Goal: Task Accomplishment & Management: Use online tool/utility

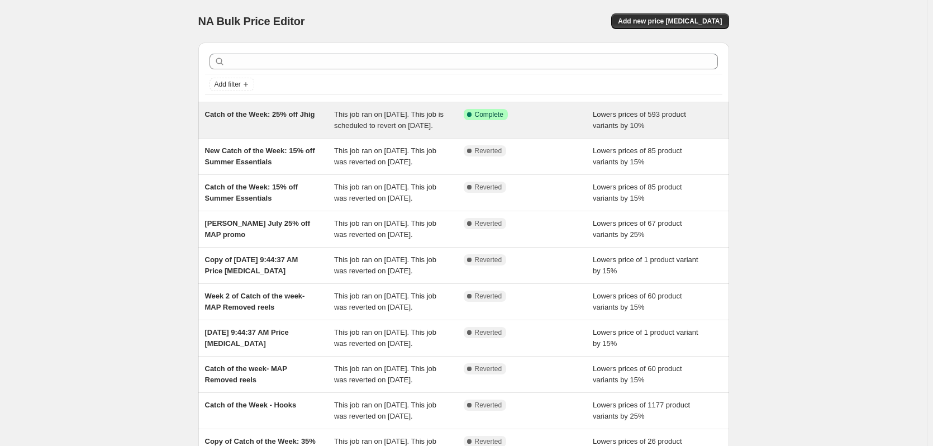
click at [392, 127] on span "This job ran on [DATE]. This job is scheduled to revert on [DATE]." at bounding box center [389, 120] width 110 height 20
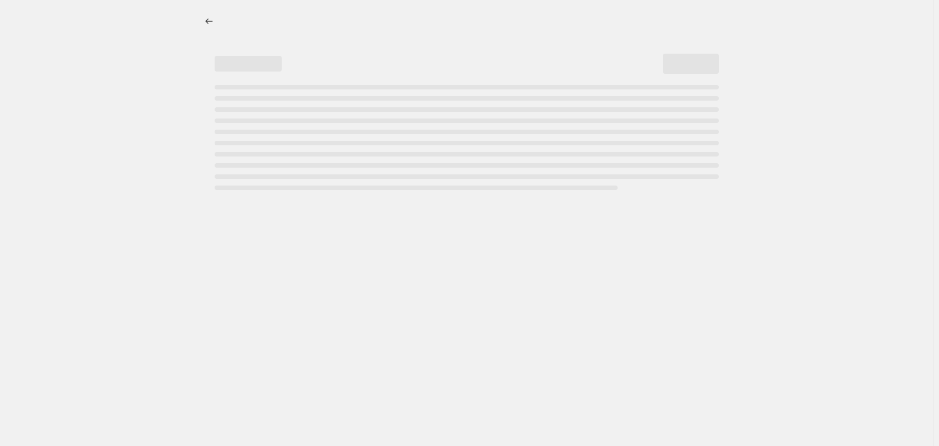
select select "percentage"
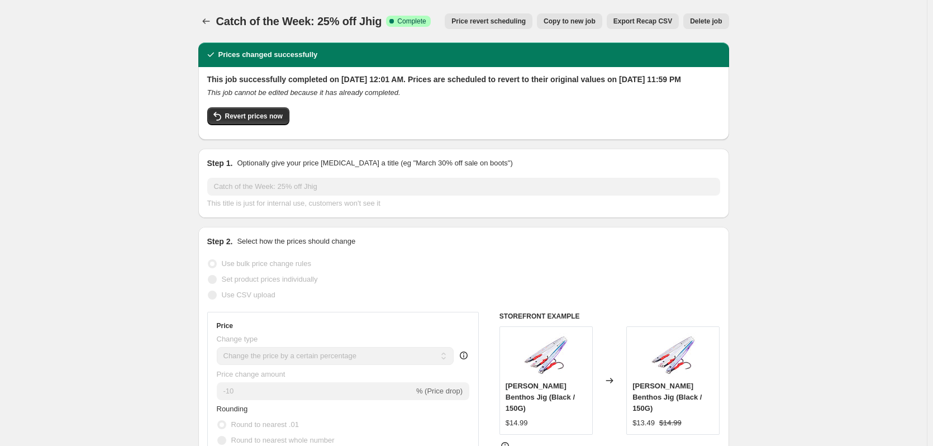
click at [563, 23] on span "Copy to new job" at bounding box center [570, 21] width 52 height 9
select select "percentage"
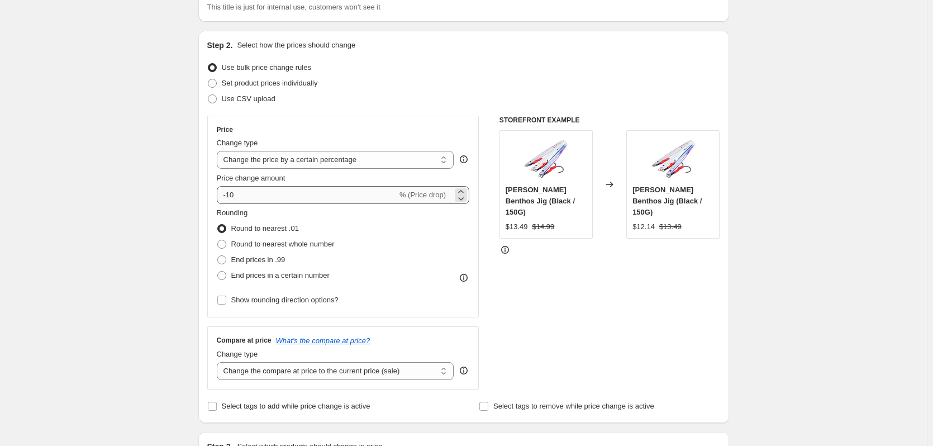
scroll to position [112, 0]
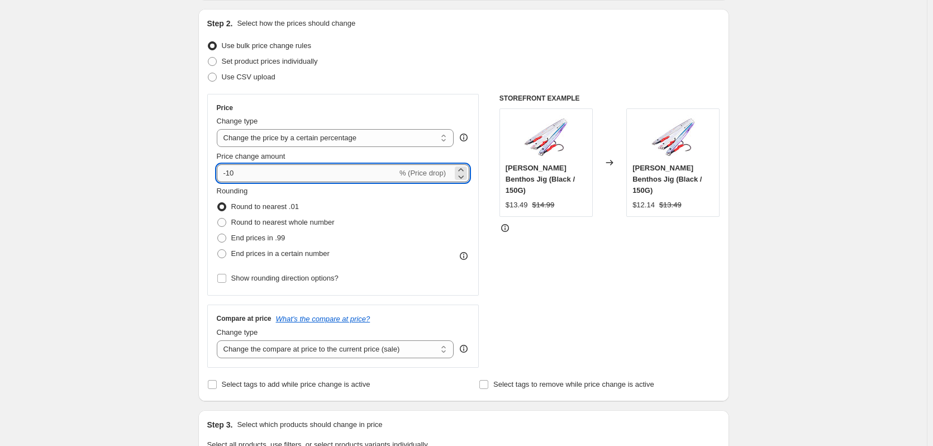
click at [311, 175] on input "-10" at bounding box center [307, 173] width 181 height 18
type input "25"
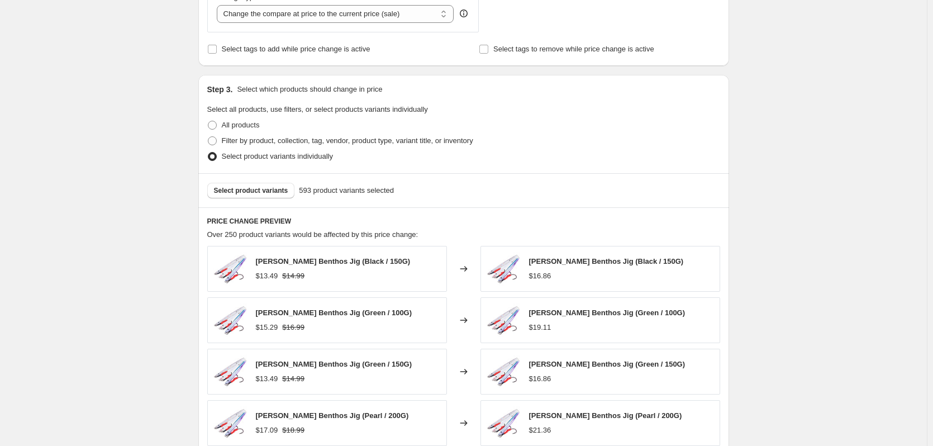
scroll to position [706, 0]
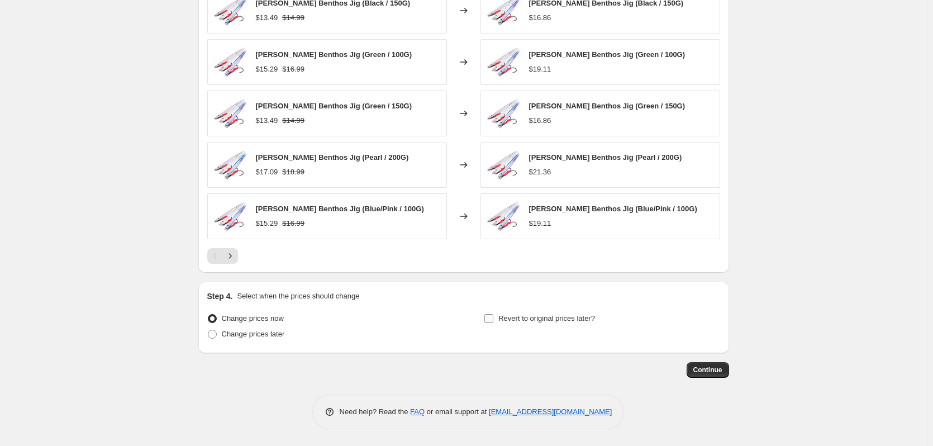
drag, startPoint x: 482, startPoint y: 321, endPoint x: 490, endPoint y: 318, distance: 9.0
click at [485, 321] on div "Change prices now Change prices later Revert to original prices later?" at bounding box center [463, 328] width 513 height 34
click at [490, 318] on input "Revert to original prices later?" at bounding box center [489, 318] width 9 height 9
checkbox input "true"
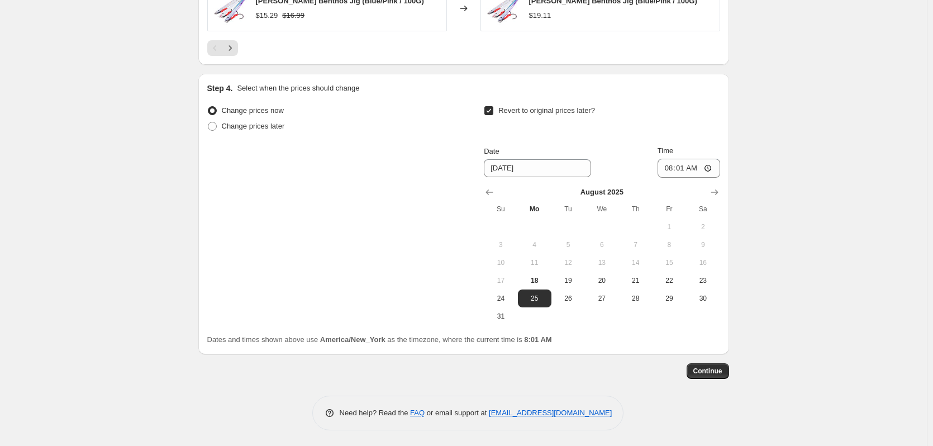
scroll to position [915, 0]
click at [716, 191] on icon "Show next month, September 2025" at bounding box center [714, 191] width 11 height 11
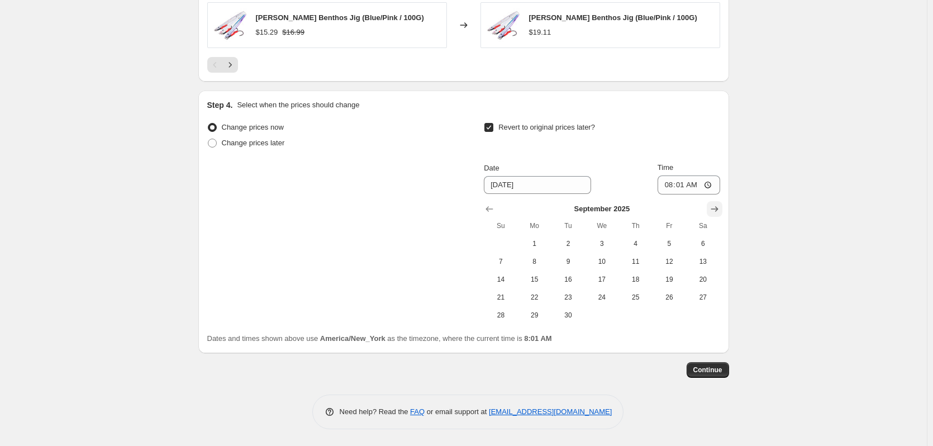
scroll to position [897, 0]
click at [486, 211] on button "Show previous month, August 2025" at bounding box center [490, 209] width 16 height 16
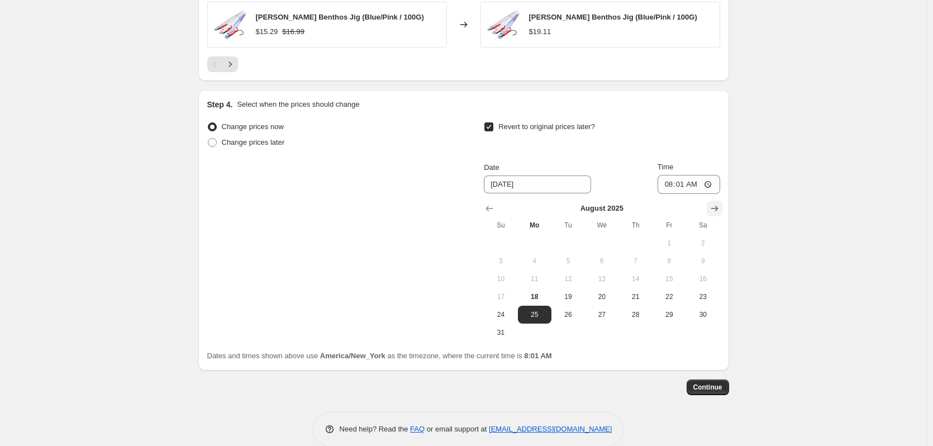
click at [716, 213] on icon "Show next month, September 2025" at bounding box center [714, 208] width 11 height 11
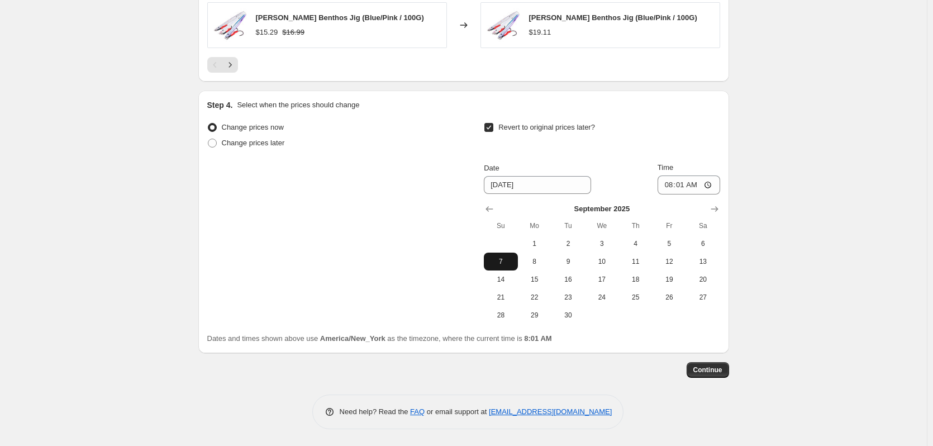
click at [499, 268] on button "7" at bounding box center [501, 262] width 34 height 18
type input "[DATE]"
click at [675, 187] on input "08:01" at bounding box center [689, 184] width 63 height 19
click at [669, 187] on input "08:01" at bounding box center [689, 184] width 63 height 19
type input "23:59"
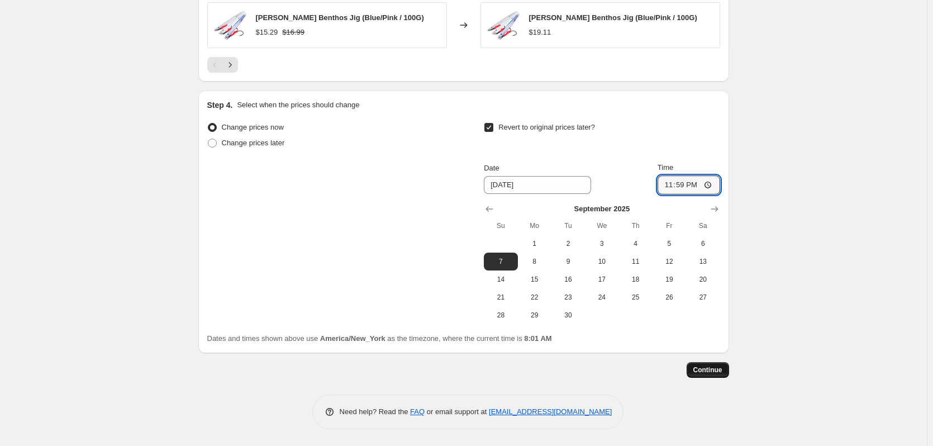
click at [718, 369] on span "Continue" at bounding box center [708, 369] width 29 height 9
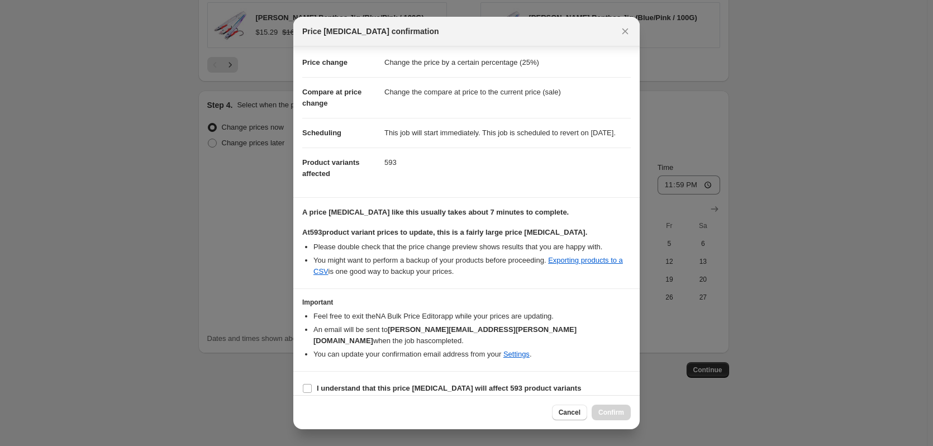
scroll to position [29, 0]
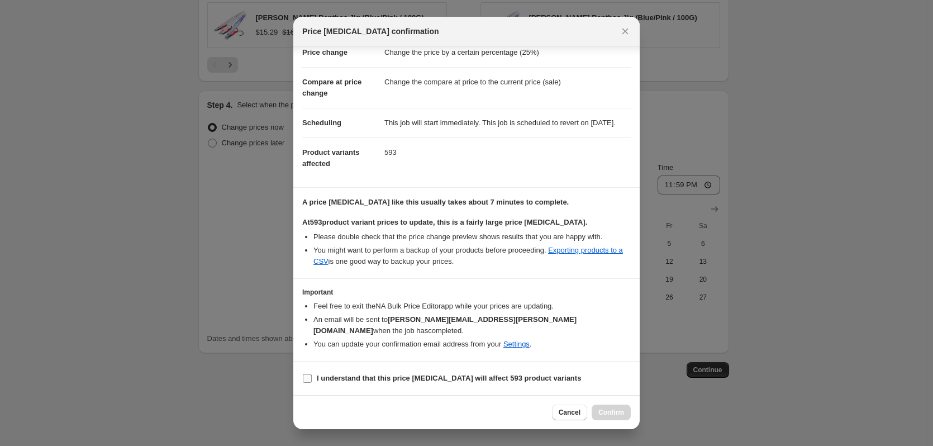
click at [303, 380] on span ":r3p:" at bounding box center [307, 378] width 10 height 10
click at [302, 377] on section "I understand that this price [MEDICAL_DATA] will affect 593 product variants" at bounding box center [466, 379] width 346 height 34
click at [307, 377] on input "I understand that this price [MEDICAL_DATA] will affect 593 product variants" at bounding box center [307, 378] width 9 height 9
checkbox input "true"
click at [606, 417] on button "Confirm" at bounding box center [611, 413] width 39 height 16
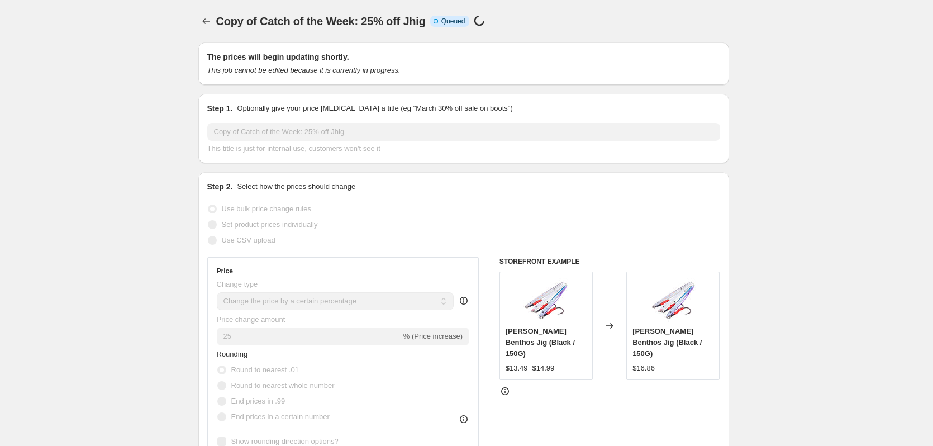
scroll to position [897, 0]
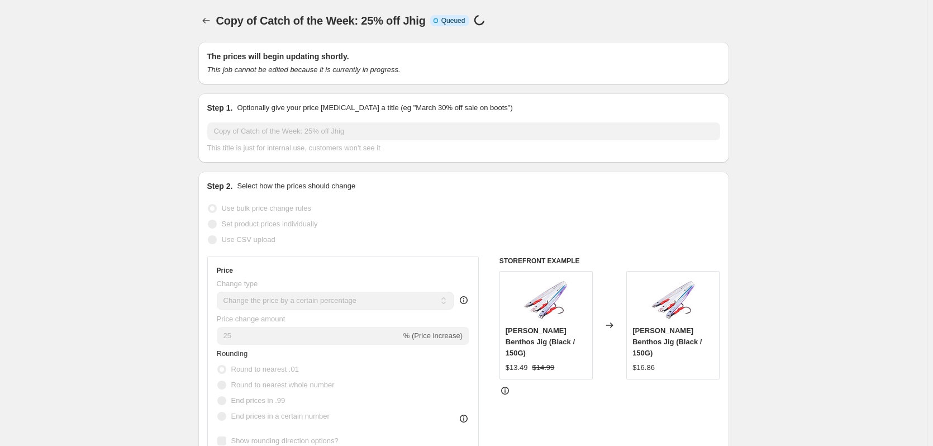
scroll to position [0, 0]
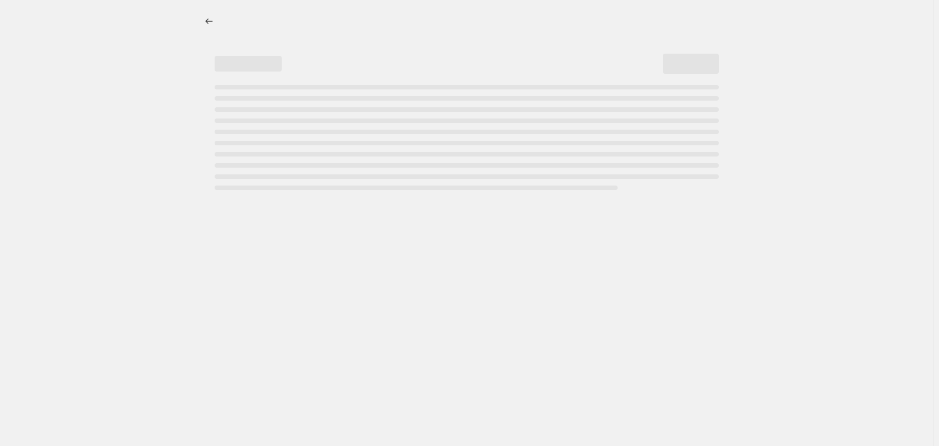
select select "percentage"
